Goal: Transaction & Acquisition: Obtain resource

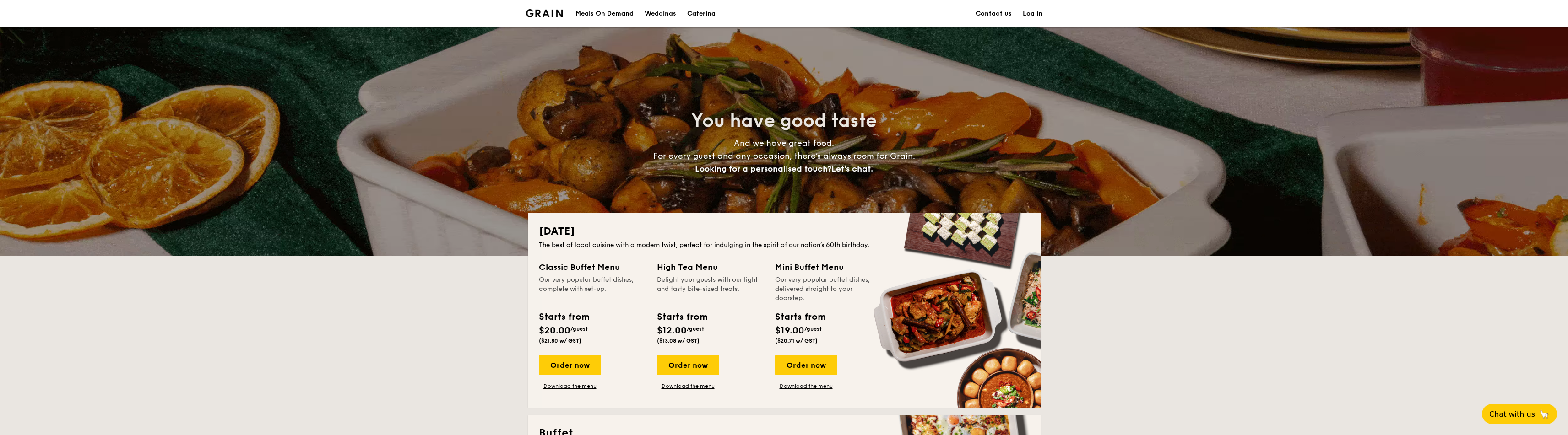
scroll to position [188, 0]
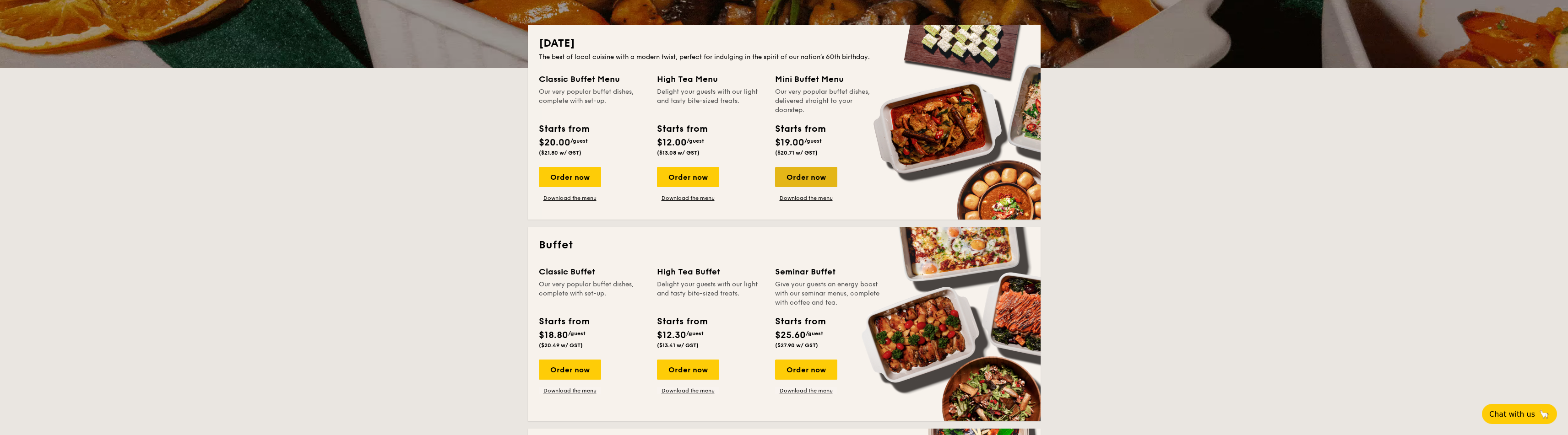
click at [797, 175] on div "Order now" at bounding box center [806, 177] width 62 height 20
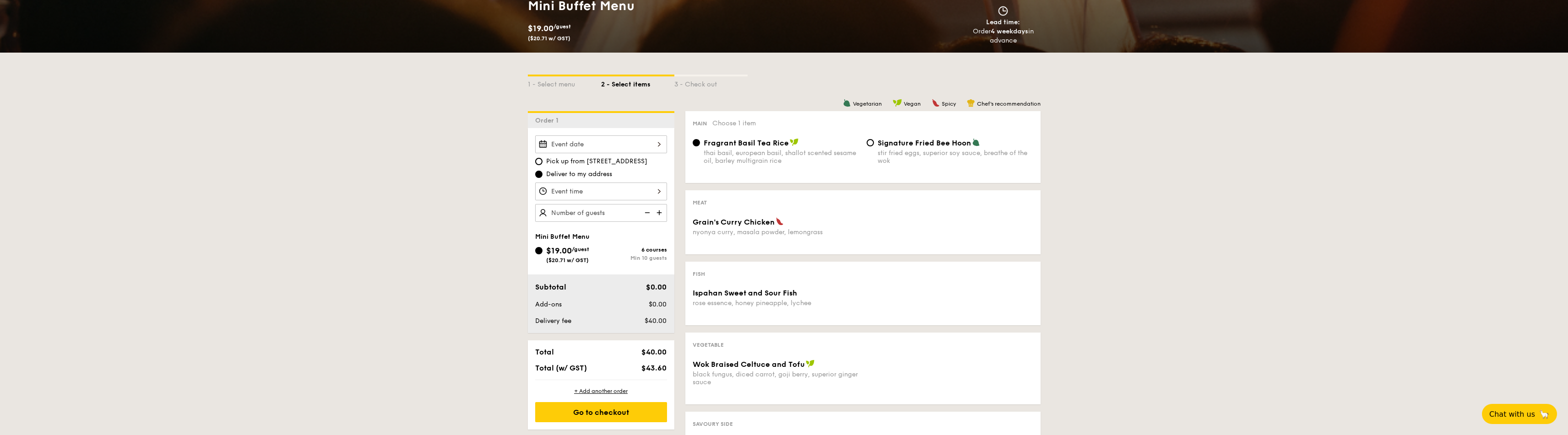
scroll to position [194, 0]
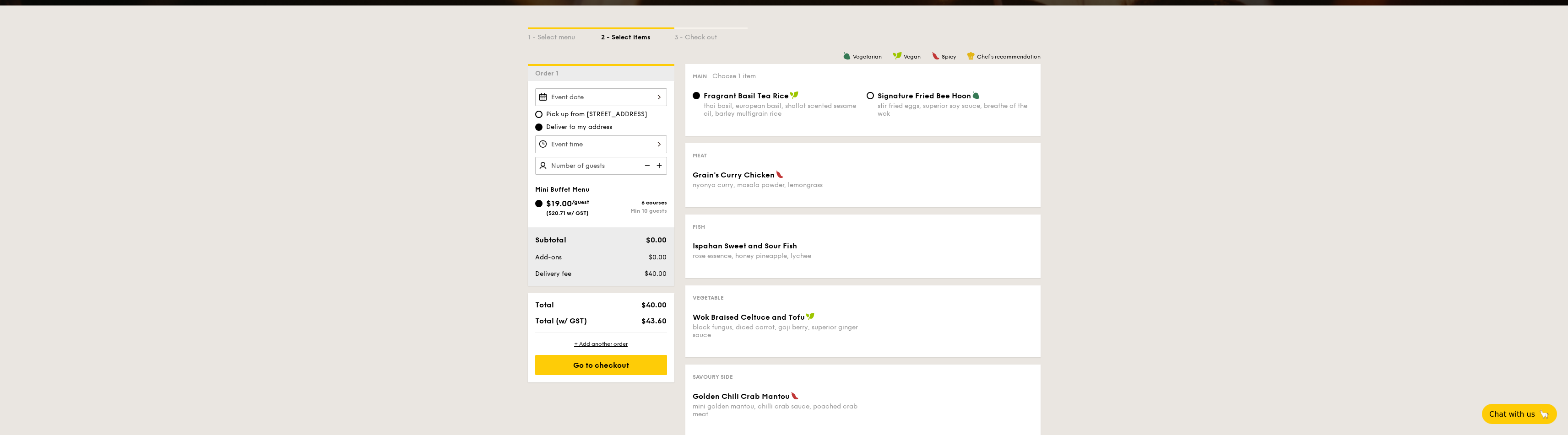
drag, startPoint x: 455, startPoint y: 130, endPoint x: 445, endPoint y: 127, distance: 10.4
click at [445, 127] on div "1 - Select menu 2 - Select items 3 - Check out Order 1 Pick up from [STREET_ADD…" at bounding box center [784, 264] width 1568 height 518
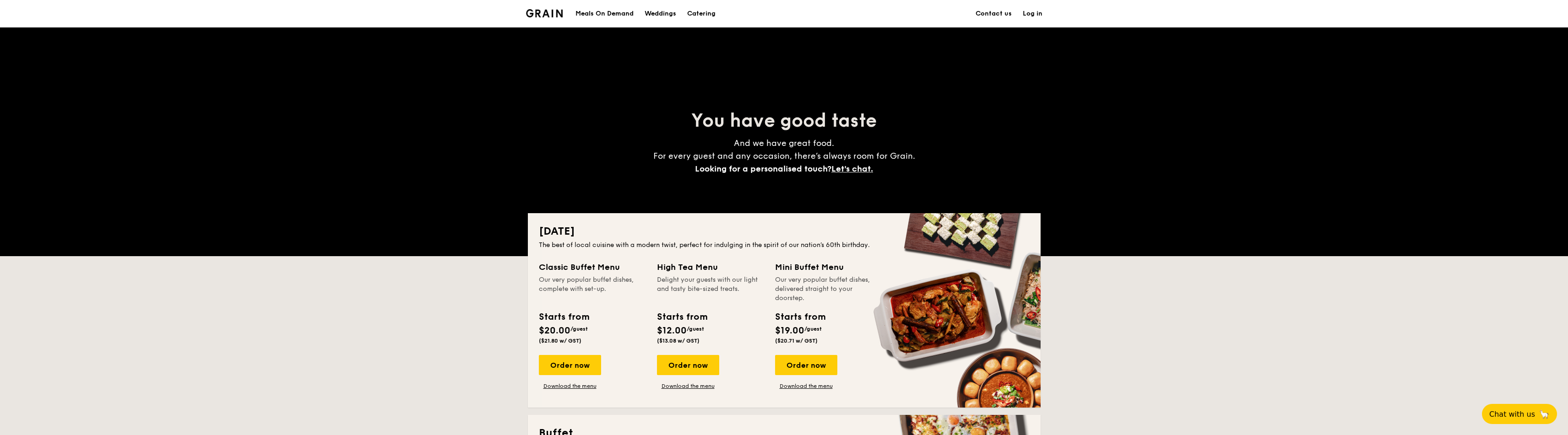
scroll to position [5, 0]
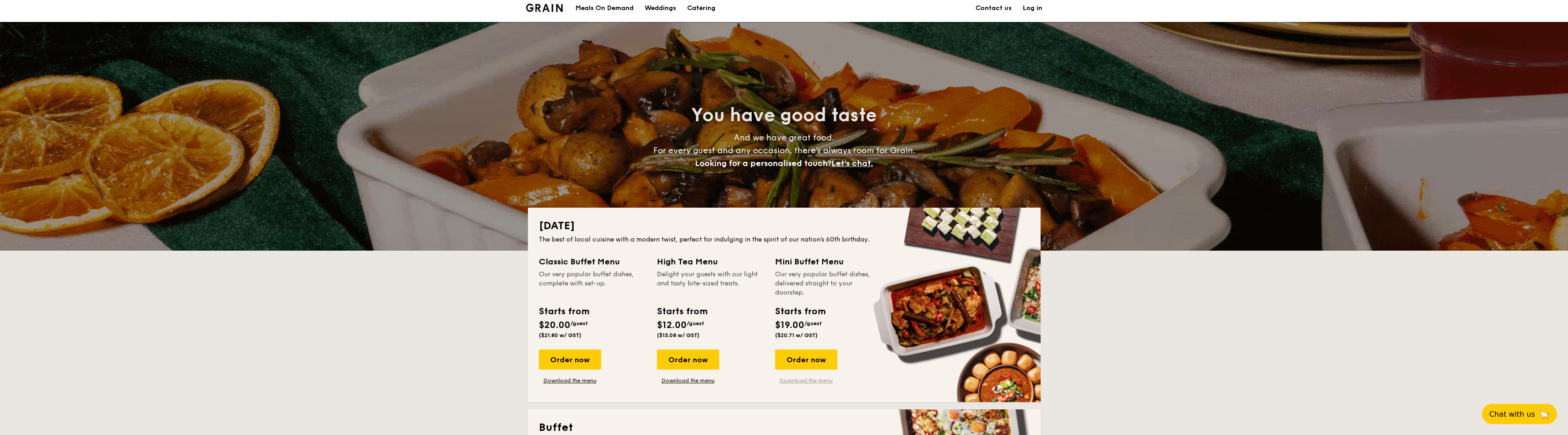
click at [794, 383] on link "Download the menu" at bounding box center [806, 381] width 62 height 7
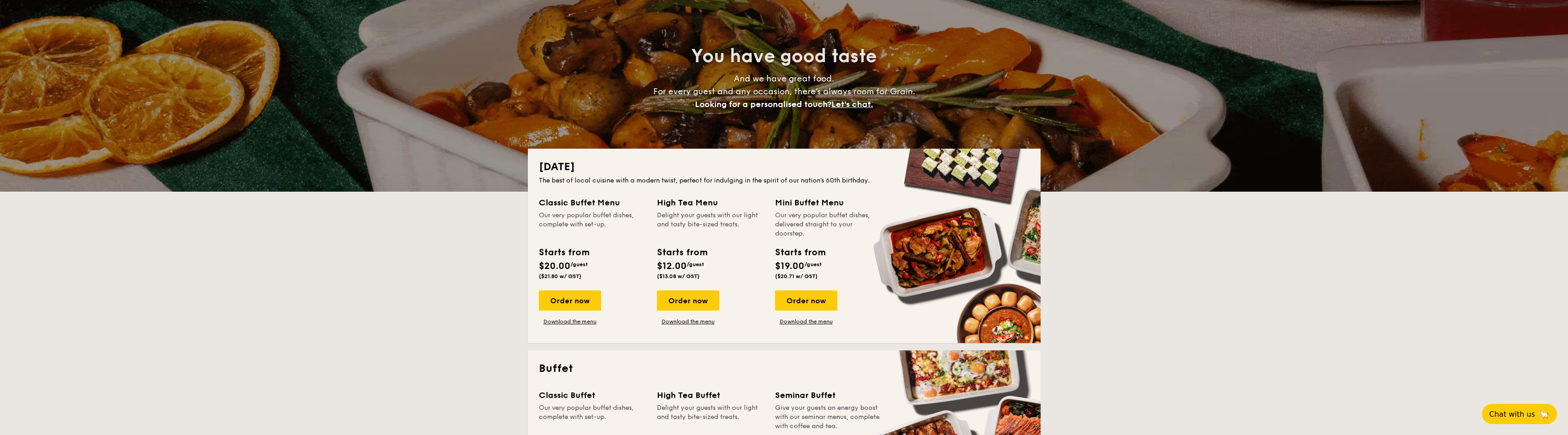
scroll to position [111, 0]
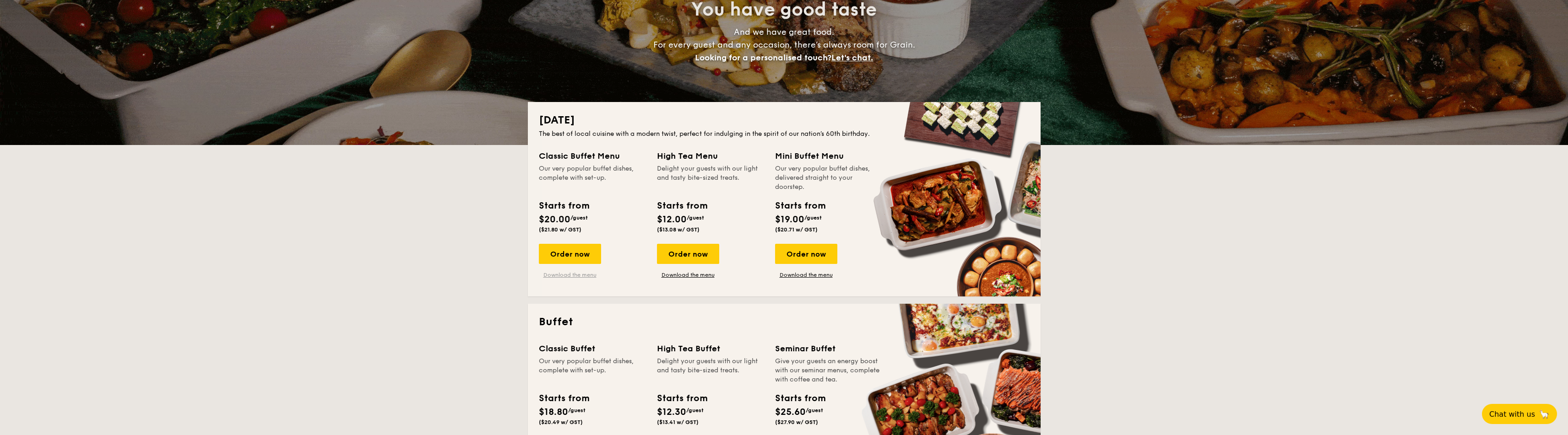
click at [570, 271] on link "Download the menu" at bounding box center [570, 275] width 62 height 7
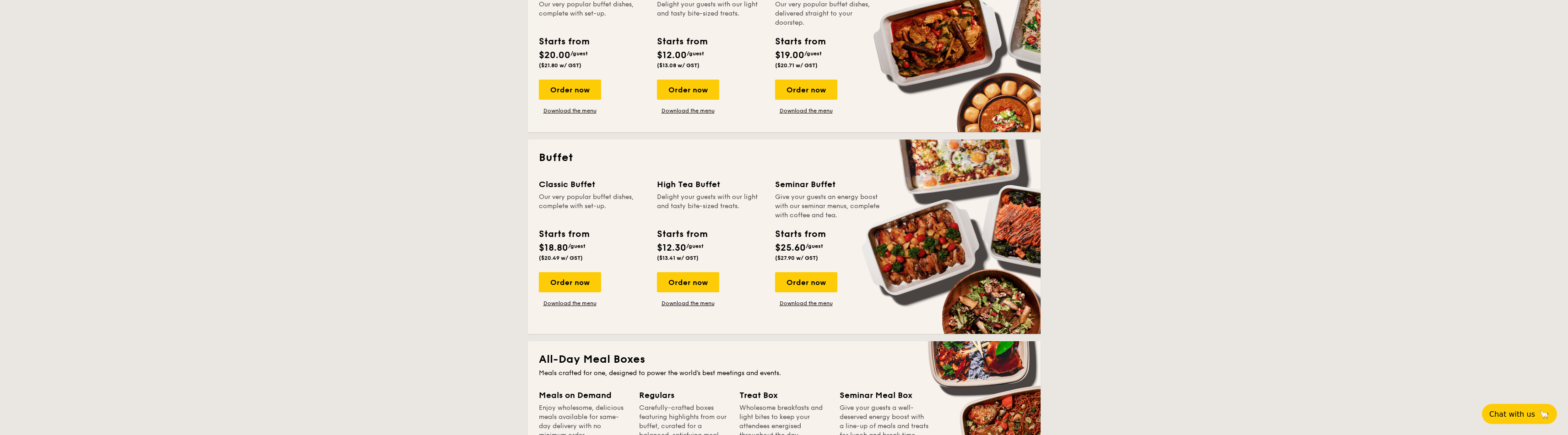
scroll to position [102, 0]
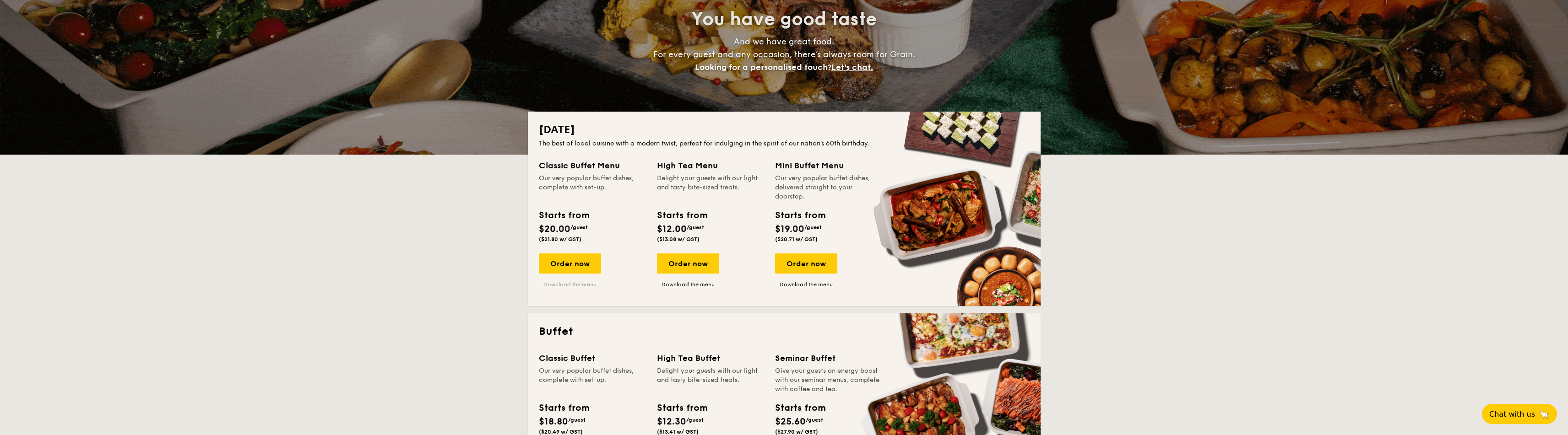
click at [557, 282] on link "Download the menu" at bounding box center [570, 285] width 62 height 7
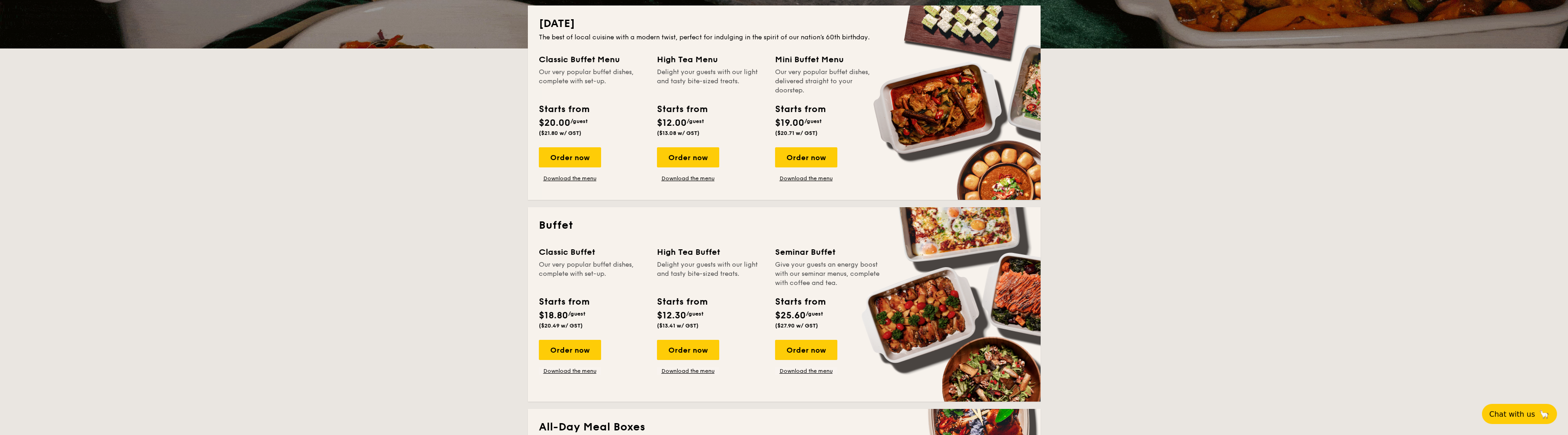
scroll to position [293, 0]
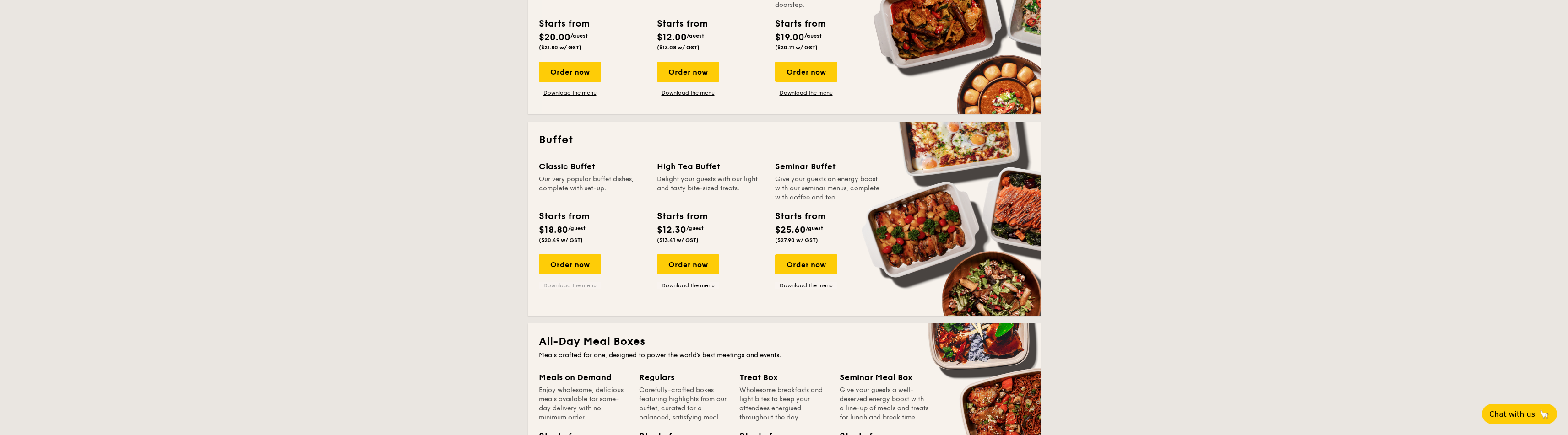
click at [576, 287] on link "Download the menu" at bounding box center [570, 285] width 62 height 7
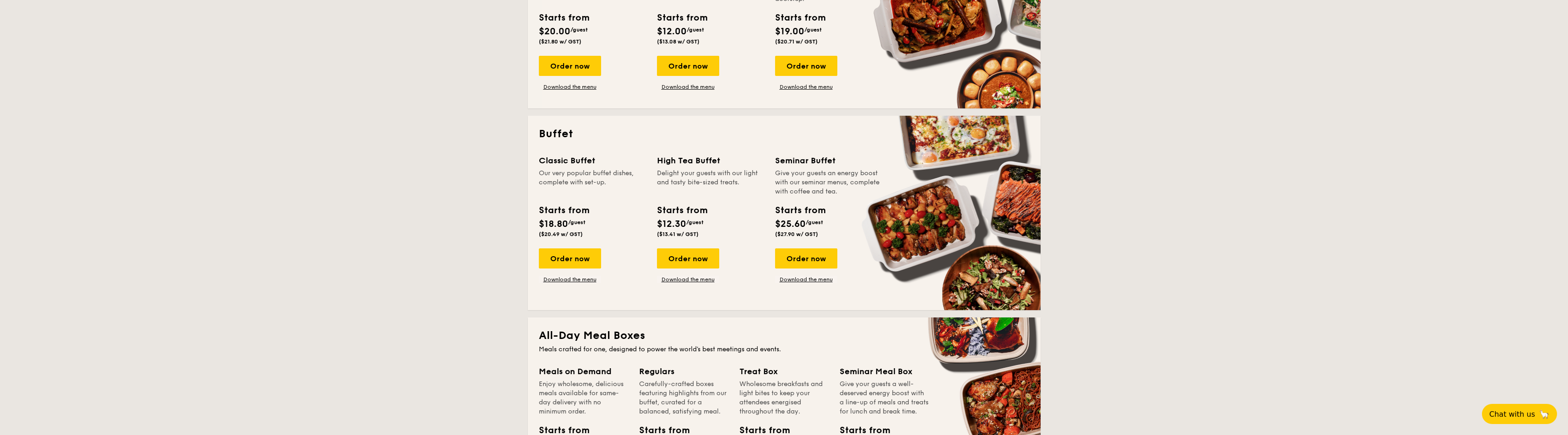
scroll to position [305, 0]
